Goal: Information Seeking & Learning: Check status

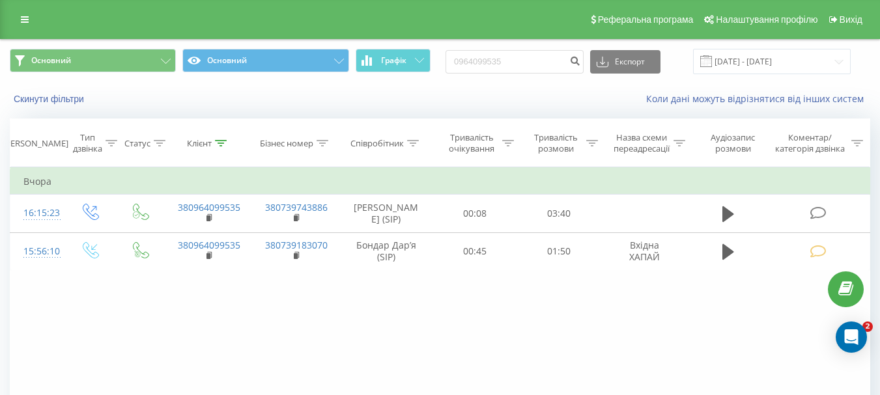
click at [476, 59] on input "0964099535" at bounding box center [514, 61] width 138 height 23
type input "0985267362"
click at [580, 58] on icon "submit" at bounding box center [574, 59] width 11 height 8
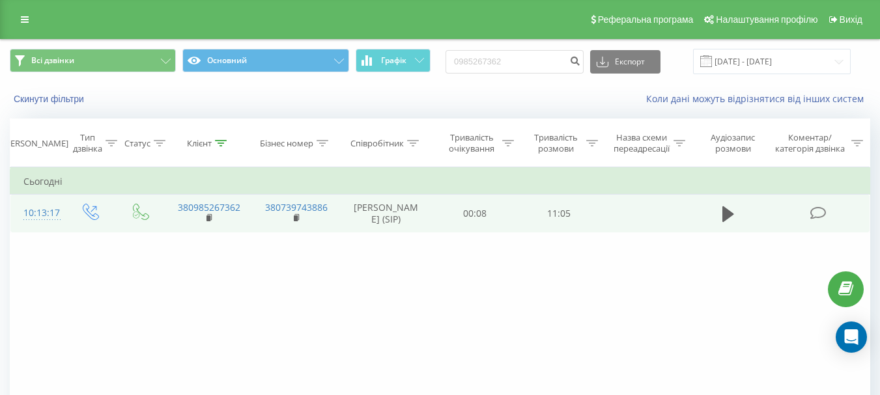
click at [815, 206] on icon at bounding box center [817, 213] width 16 height 14
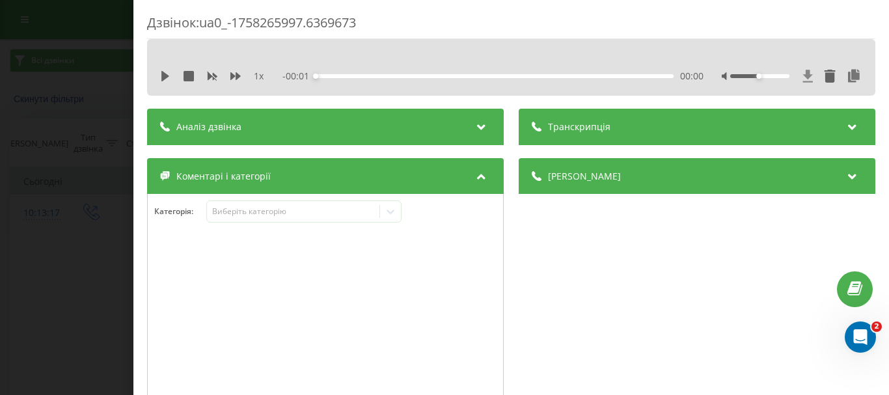
click at [804, 75] on icon at bounding box center [809, 76] width 10 height 12
click at [89, 207] on div "Дзвінок : ua0_-1758265997.6369673 1 x - 11:04 00:00 00:00 Транскрипція Для AI-а…" at bounding box center [444, 197] width 889 height 395
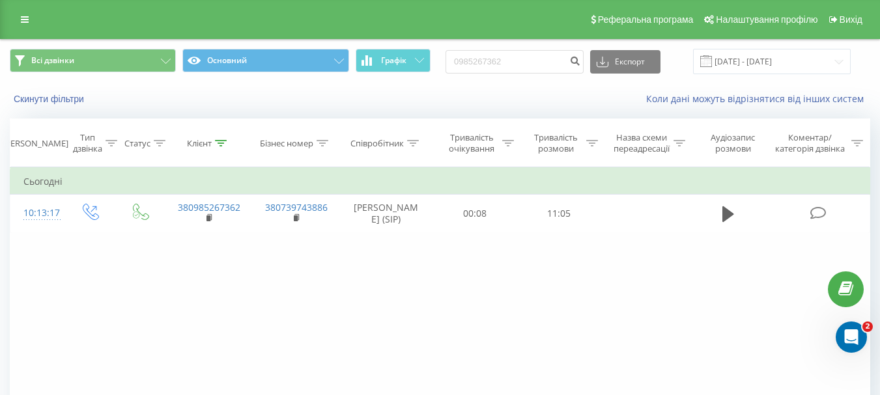
click at [89, 207] on icon at bounding box center [91, 212] width 16 height 16
click at [508, 61] on input "0985267362" at bounding box center [514, 61] width 138 height 23
paste input "0950676736"
click at [511, 57] on input "09852673609506767362" at bounding box center [514, 61] width 138 height 23
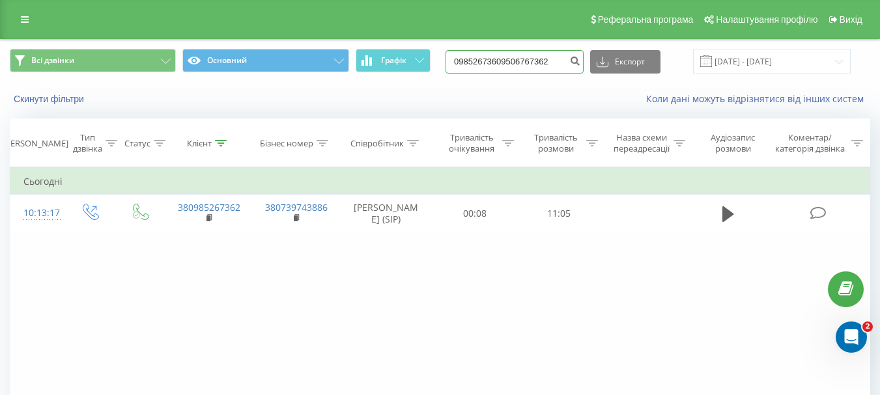
click at [511, 57] on input "09852673609506767362" at bounding box center [514, 61] width 138 height 23
paste input "50676736"
type input "0950676736"
click at [580, 59] on icon "submit" at bounding box center [574, 59] width 11 height 8
click at [772, 285] on div "Фільтрувати за умовою Дорівнює Введіть значення Скасувати OK Фільтрувати за умо…" at bounding box center [440, 313] width 860 height 293
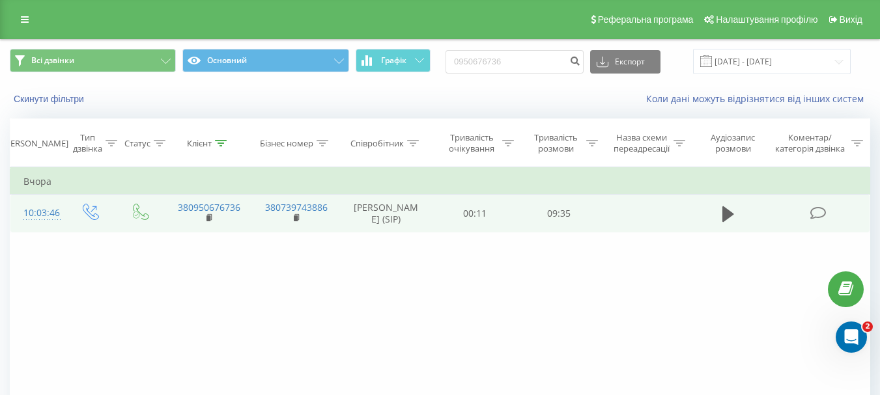
click at [711, 213] on td at bounding box center [728, 214] width 81 height 38
click at [722, 211] on icon at bounding box center [728, 214] width 12 height 18
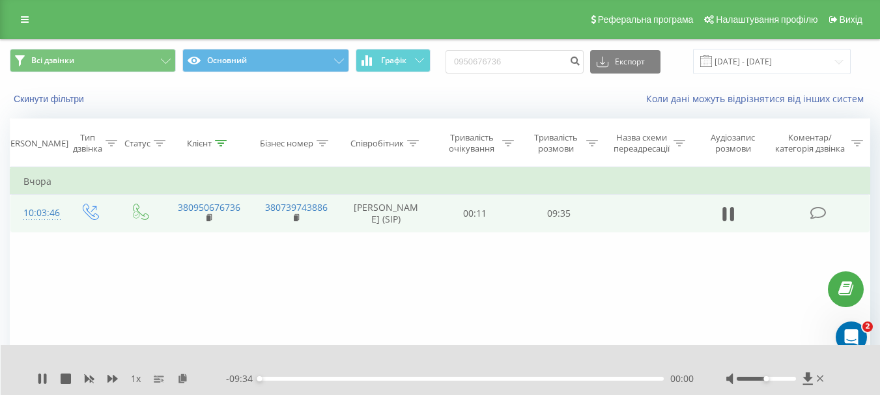
click at [572, 377] on div "00:00" at bounding box center [461, 379] width 404 height 4
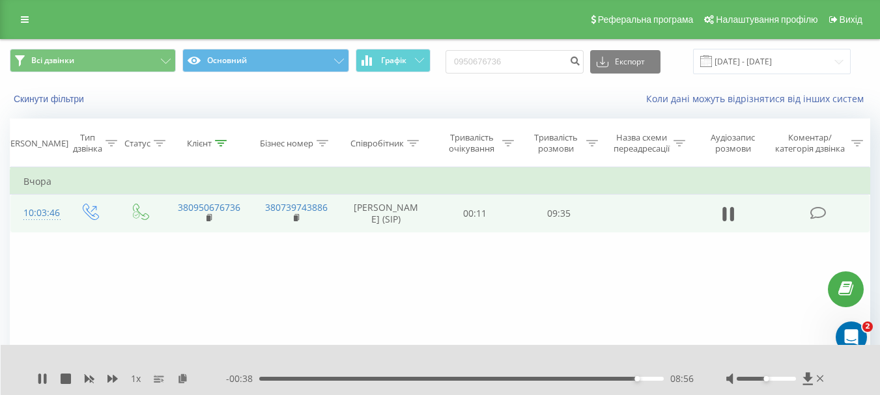
click at [646, 380] on div "08:56" at bounding box center [461, 379] width 404 height 4
click at [654, 379] on div "09:21" at bounding box center [461, 379] width 404 height 4
